Goal: Check status: Check status

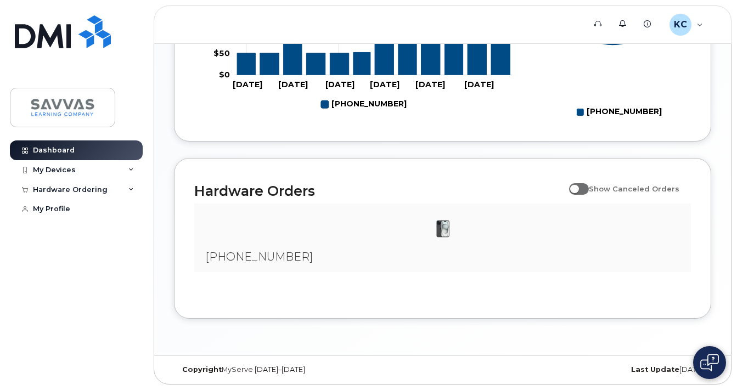
scroll to position [607, 0]
click at [90, 166] on div "My Devices" at bounding box center [76, 170] width 133 height 20
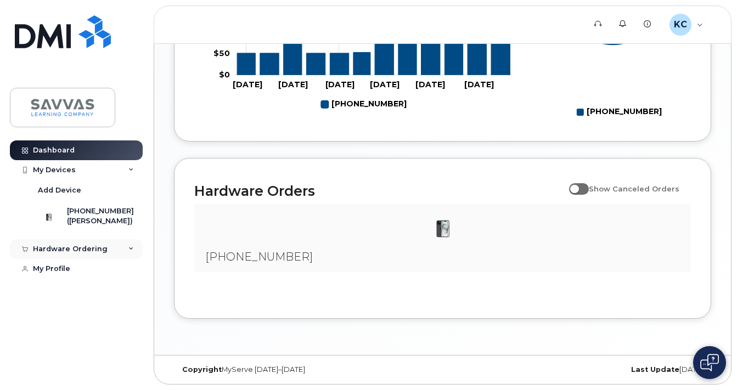
click at [106, 254] on div "Hardware Ordering" at bounding box center [76, 249] width 133 height 20
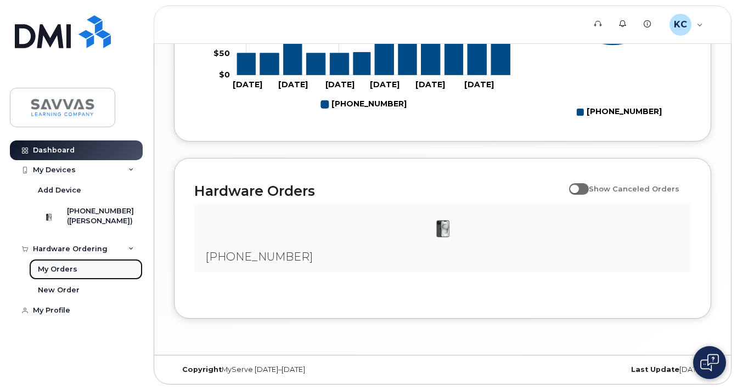
click at [53, 274] on div "My Orders" at bounding box center [57, 269] width 39 height 10
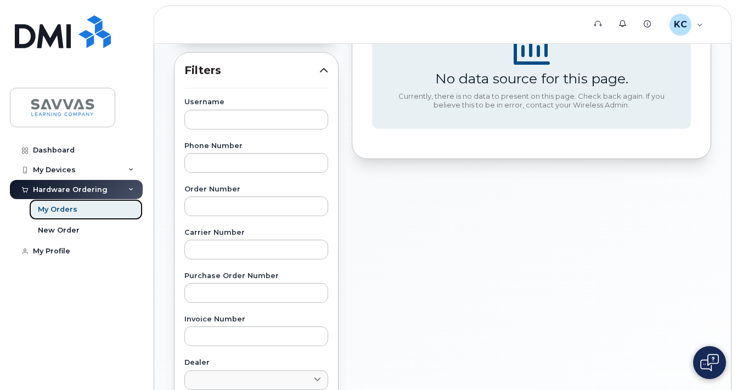
scroll to position [174, 0]
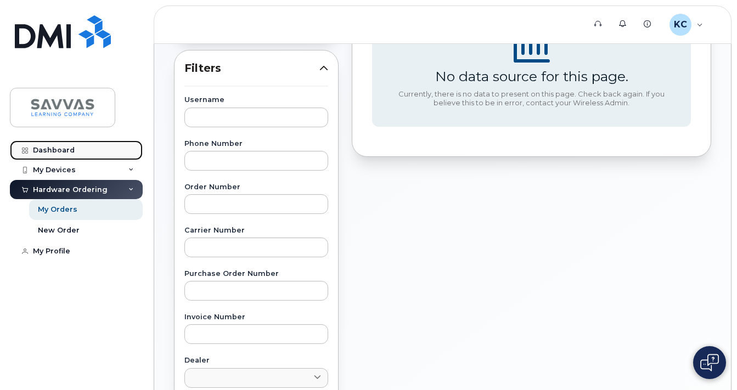
click at [76, 150] on link "Dashboard" at bounding box center [76, 150] width 133 height 20
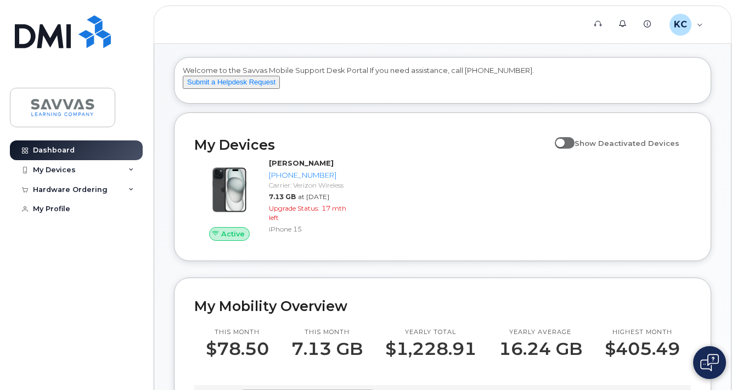
scroll to position [42, 0]
